Goal: Information Seeking & Learning: Find specific page/section

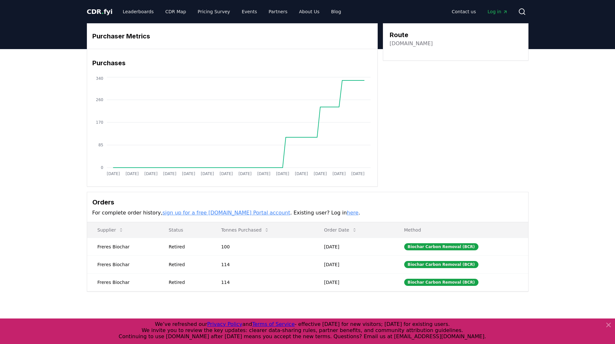
click at [402, 42] on link "[DOMAIN_NAME]" at bounding box center [411, 44] width 43 height 8
click at [520, 9] on circle at bounding box center [521, 11] width 5 height 5
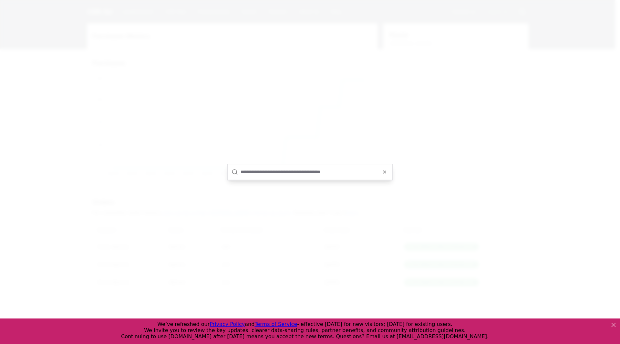
click at [313, 170] on input "text" at bounding box center [314, 171] width 148 height 15
type input "**********"
click at [303, 181] on div "Storj Labs purchaser" at bounding box center [310, 179] width 165 height 21
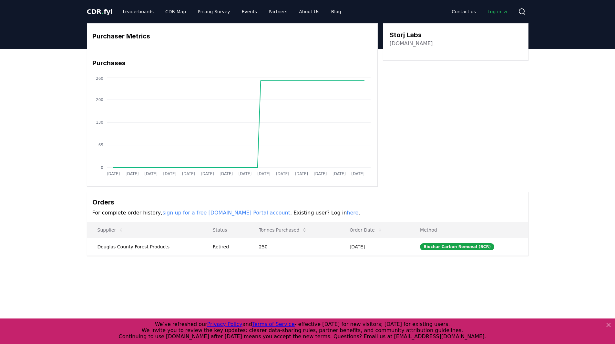
click at [401, 45] on link "[DOMAIN_NAME]" at bounding box center [411, 44] width 43 height 8
drag, startPoint x: 430, startPoint y: 36, endPoint x: 390, endPoint y: 33, distance: 39.9
click at [390, 33] on div "Storj Labs [DOMAIN_NAME]" at bounding box center [456, 38] width 132 height 17
copy h3 "Storj Labs"
click at [402, 33] on h3 "Storj Labs" at bounding box center [411, 35] width 43 height 10
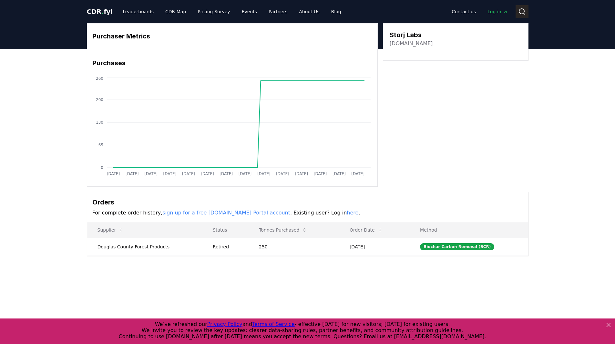
click at [517, 12] on button "Search" at bounding box center [521, 11] width 13 height 13
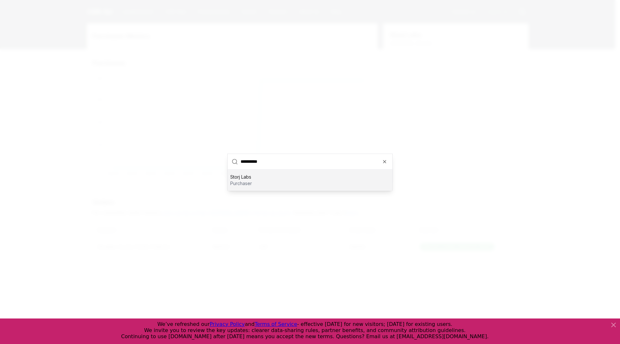
type input "*********"
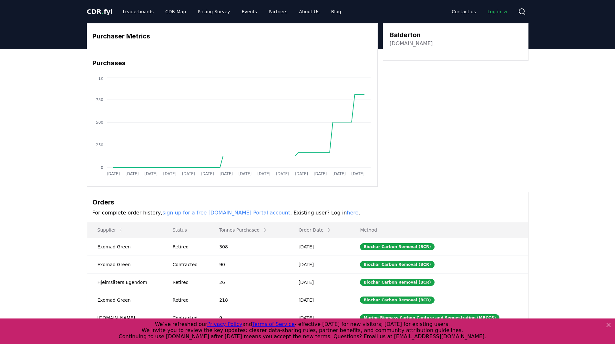
click at [411, 45] on link "[DOMAIN_NAME]" at bounding box center [411, 44] width 43 height 8
click at [522, 15] on icon at bounding box center [522, 12] width 8 height 8
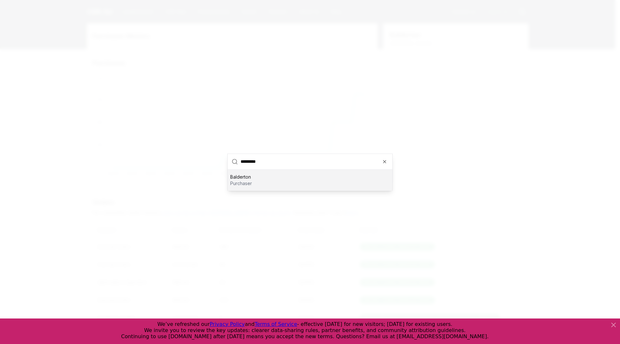
type input "*****"
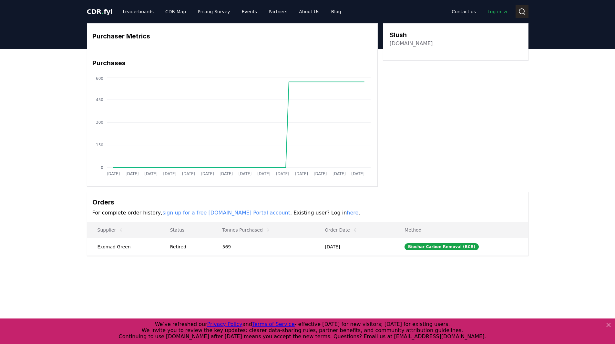
click at [521, 9] on circle at bounding box center [521, 11] width 5 height 5
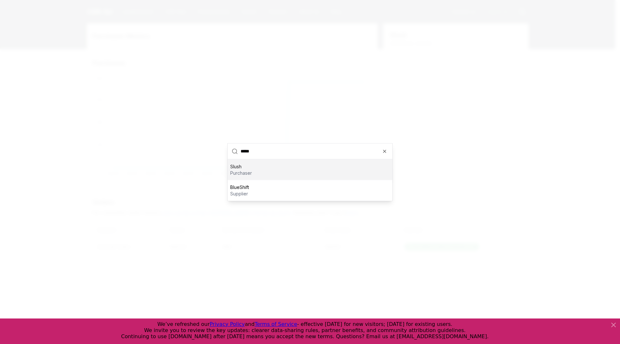
click at [252, 169] on div "Slush purchaser" at bounding box center [310, 169] width 165 height 21
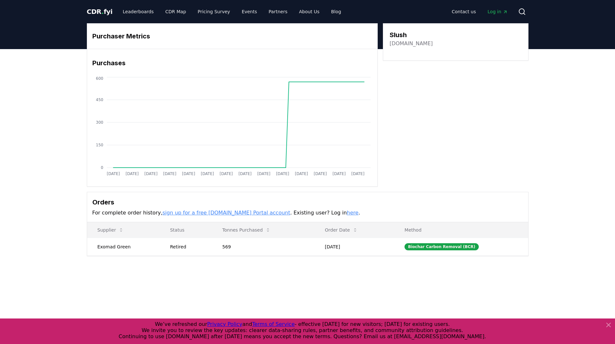
click at [405, 43] on link "[DOMAIN_NAME]" at bounding box center [411, 44] width 43 height 8
click at [524, 5] on button "Search" at bounding box center [521, 11] width 13 height 13
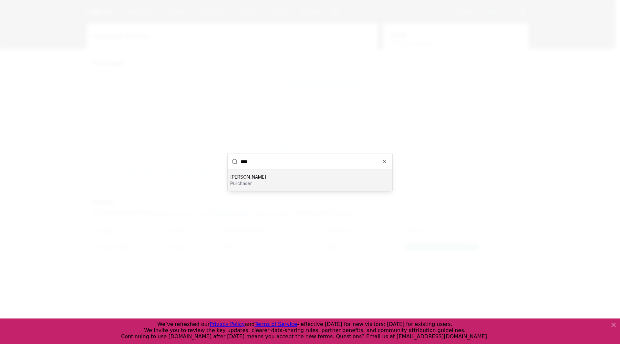
type input "****"
click at [270, 186] on div "[PERSON_NAME] purchaser" at bounding box center [310, 179] width 165 height 21
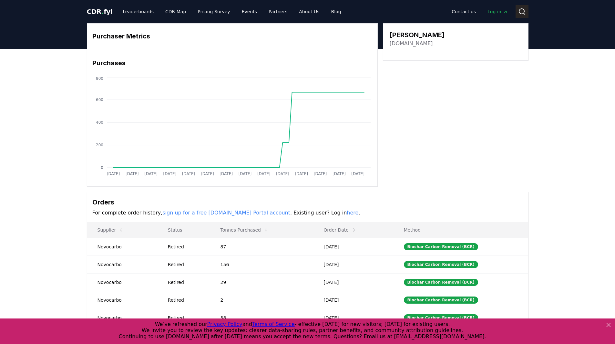
click at [519, 13] on circle at bounding box center [521, 11] width 5 height 5
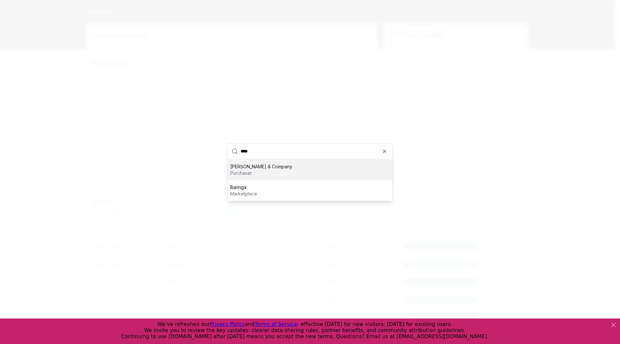
type input "****"
click at [273, 172] on div "[PERSON_NAME] & Company purchaser" at bounding box center [310, 169] width 165 height 21
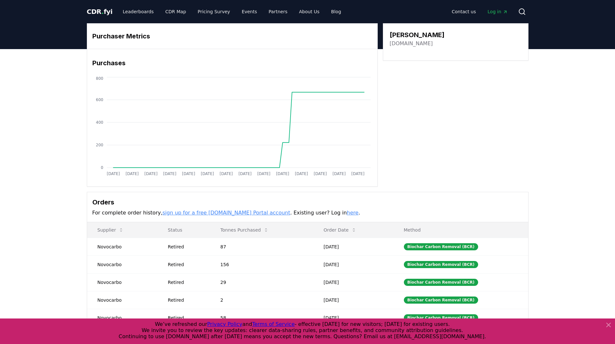
click at [405, 45] on link "[DOMAIN_NAME]" at bounding box center [411, 44] width 43 height 8
click at [522, 11] on icon at bounding box center [522, 12] width 8 height 8
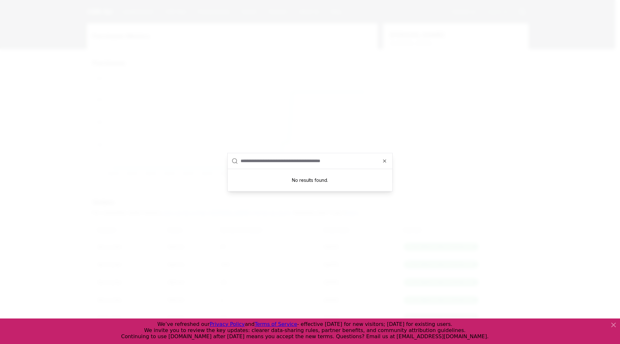
type input "**********"
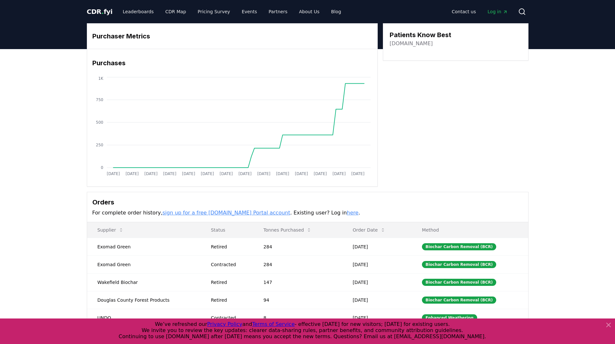
click at [410, 44] on link "[DOMAIN_NAME]" at bounding box center [411, 44] width 43 height 8
drag, startPoint x: 458, startPoint y: 29, endPoint x: 389, endPoint y: 36, distance: 69.4
click at [389, 36] on div "Patients Know Best [DOMAIN_NAME]" at bounding box center [456, 41] width 146 height 37
copy h3 "Patients Know Best"
